Goal: Find specific fact: Find specific fact

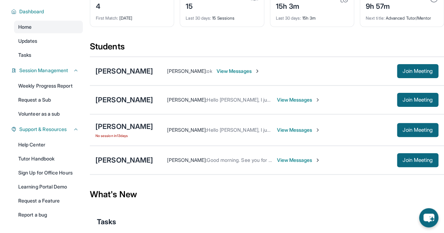
scroll to position [48, 0]
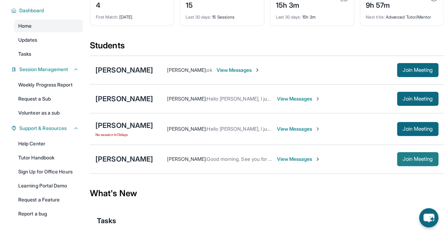
click at [407, 161] on span "Join Meeting" at bounding box center [417, 159] width 30 height 4
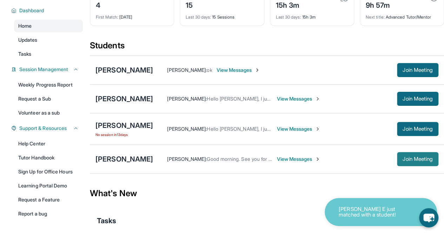
click at [412, 161] on span "Join Meeting" at bounding box center [417, 159] width 30 height 4
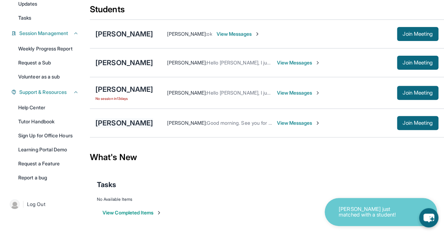
click at [119, 121] on div "[PERSON_NAME]" at bounding box center [124, 123] width 58 height 10
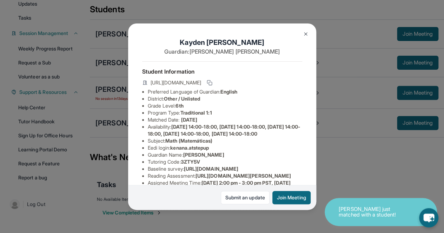
scroll to position [14, 0]
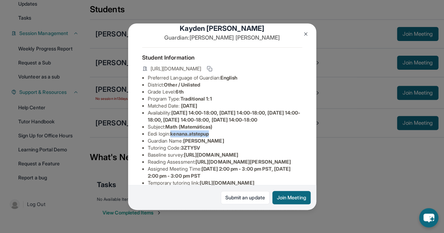
copy li "kenana.atstepup"
drag, startPoint x: 171, startPoint y: 146, endPoint x: 219, endPoint y: 145, distance: 47.7
click at [219, 137] on li "Eedi login : kenana.atstepup" at bounding box center [225, 133] width 154 height 7
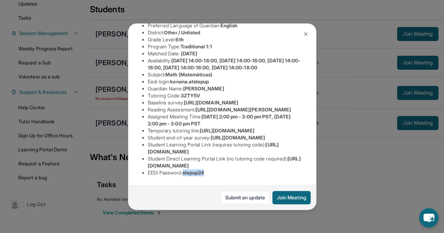
copy span "stepup24"
drag, startPoint x: 186, startPoint y: 168, endPoint x: 226, endPoint y: 171, distance: 40.1
click at [226, 171] on li "EEDI Password : stepup24" at bounding box center [225, 172] width 154 height 7
